Goal: Navigation & Orientation: Find specific page/section

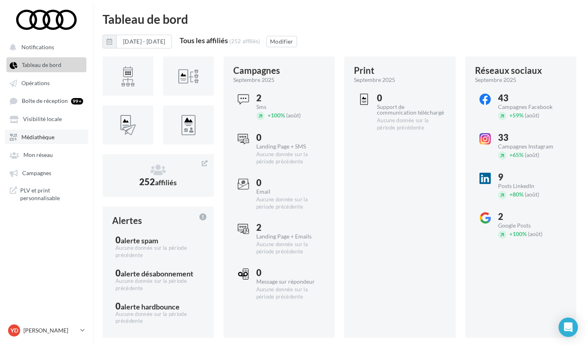
click at [30, 135] on span "Médiathèque" at bounding box center [37, 137] width 33 height 7
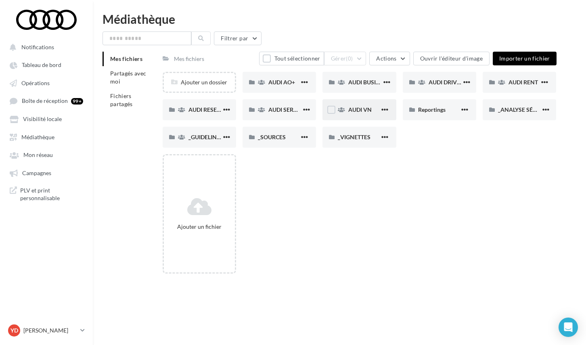
click at [369, 109] on span "AUDI VN" at bounding box center [359, 109] width 23 height 7
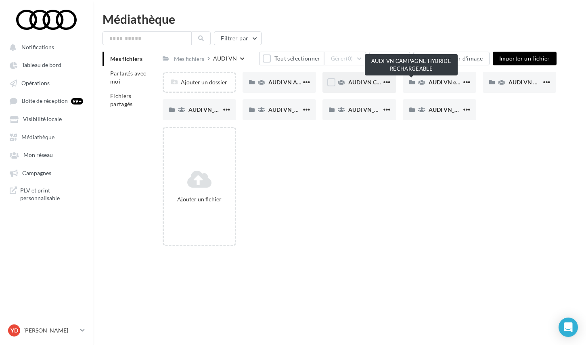
click at [376, 82] on span "AUDI VN CAMPAGNE HYBRIDE RECHARGEABLE" at bounding box center [411, 82] width 127 height 7
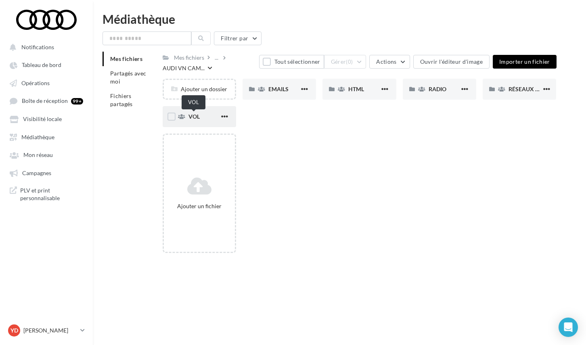
click at [198, 119] on span "VOL" at bounding box center [194, 116] width 11 height 7
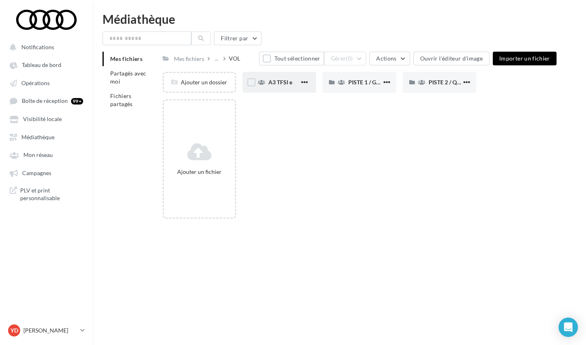
click at [293, 78] on div "A3 TFSI e" at bounding box center [279, 82] width 73 height 21
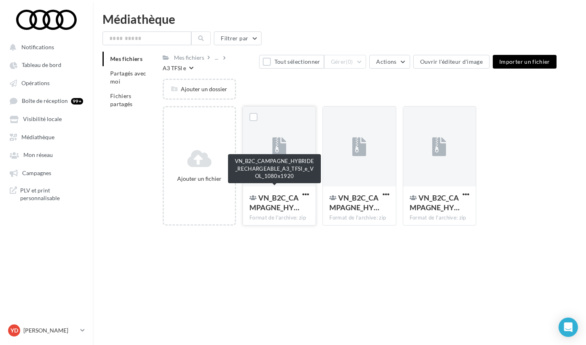
click at [280, 205] on span "VN_B2C_CAMPAGNE_HY…" at bounding box center [274, 202] width 50 height 19
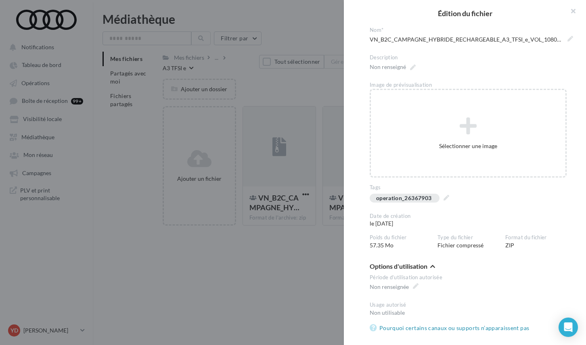
click at [258, 270] on div at bounding box center [293, 172] width 586 height 345
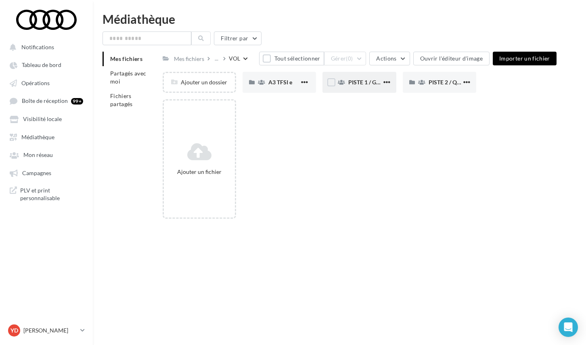
click at [366, 86] on div "PISTE 1 / GAMME" at bounding box center [364, 82] width 33 height 8
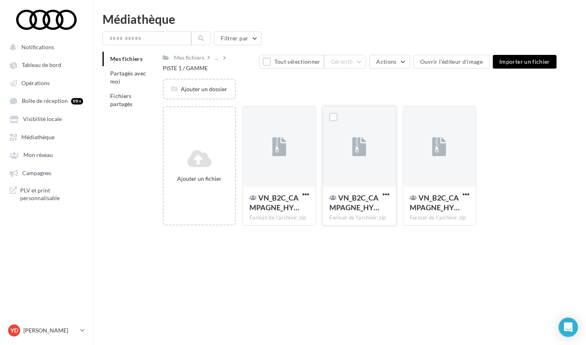
click at [351, 174] on div at bounding box center [359, 147] width 73 height 81
